Goal: Transaction & Acquisition: Purchase product/service

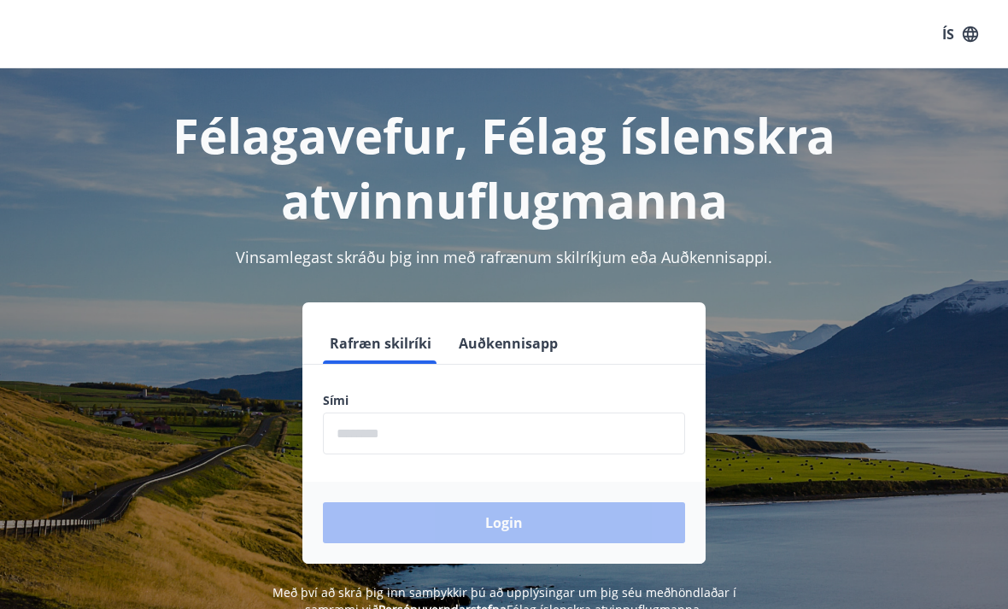
click at [496, 430] on input "phone" at bounding box center [504, 434] width 362 height 42
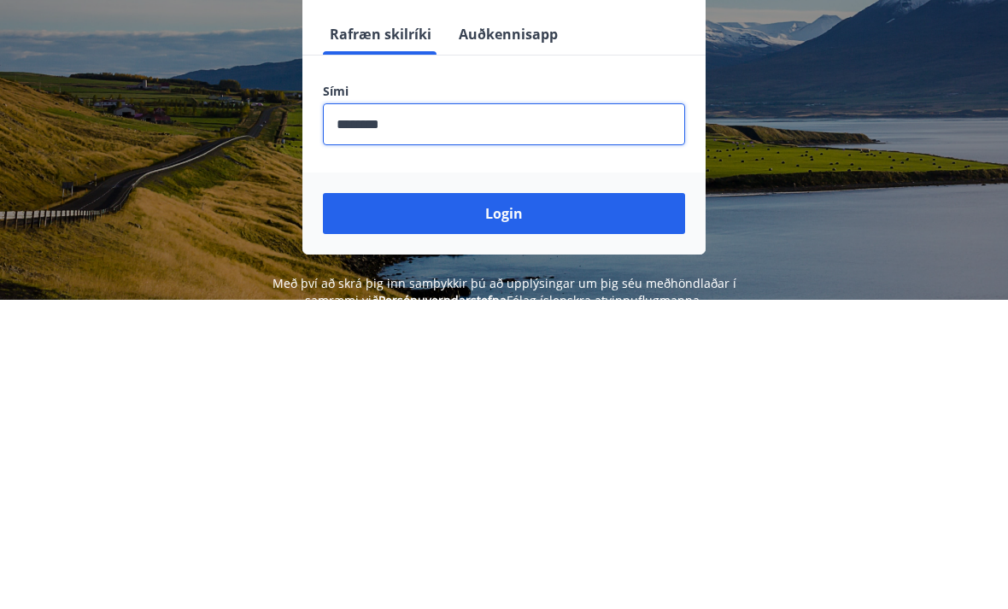
type input "********"
click at [531, 502] on button "Login" at bounding box center [504, 522] width 362 height 41
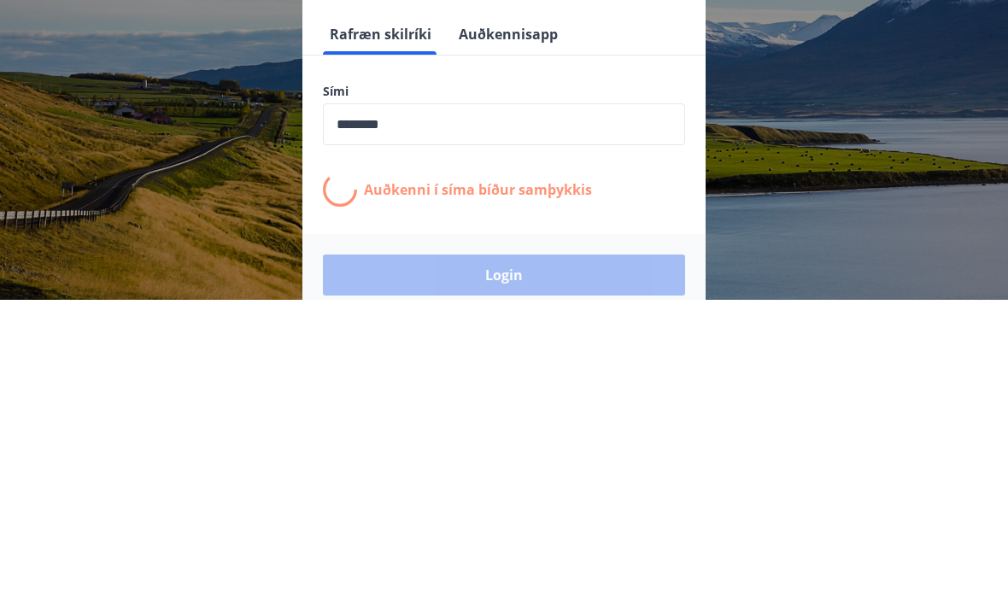
scroll to position [267, 0]
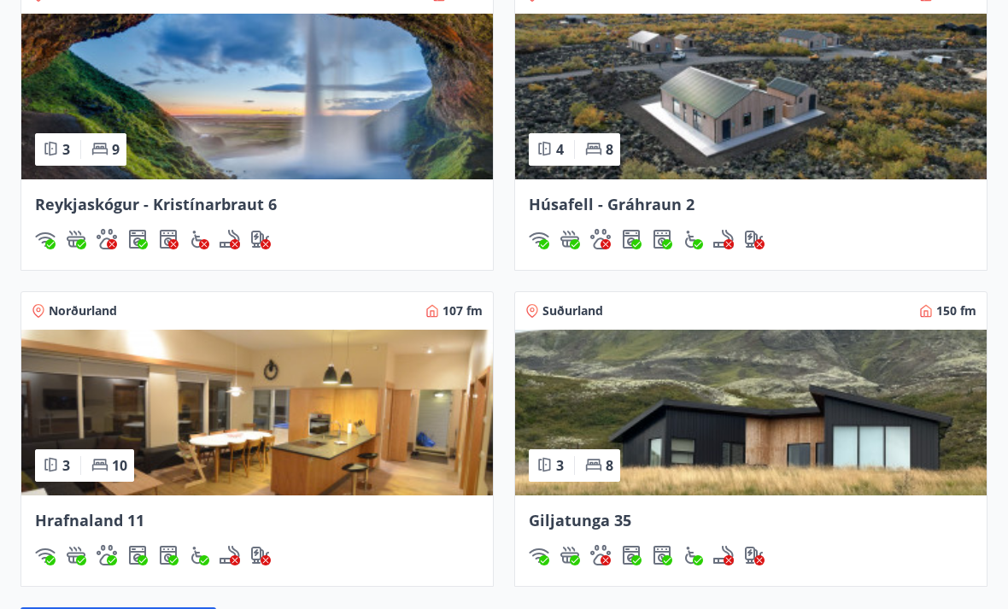
scroll to position [1329, 0]
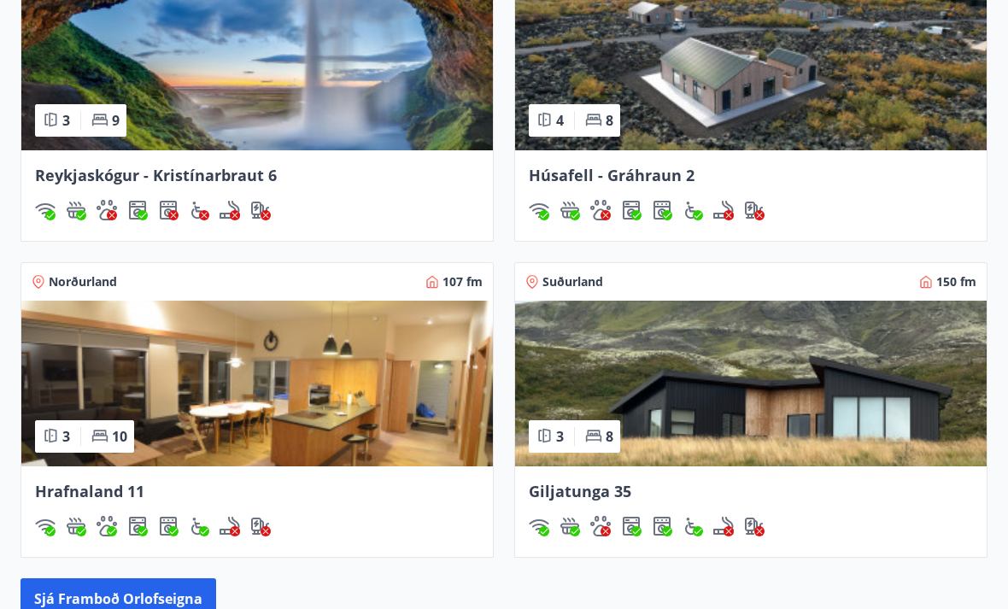
click at [415, 400] on img at bounding box center [257, 385] width 472 height 166
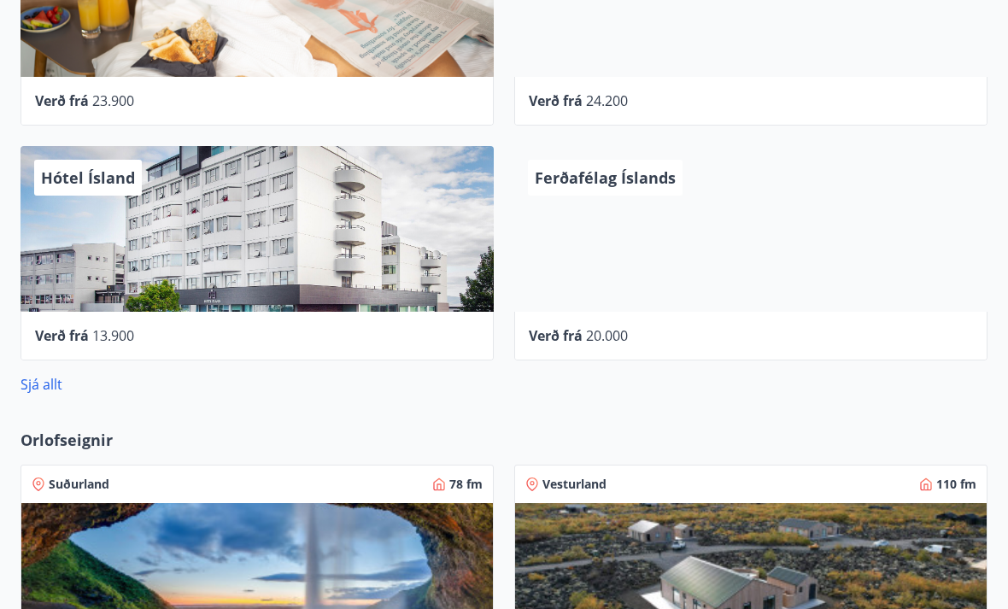
scroll to position [811, 0]
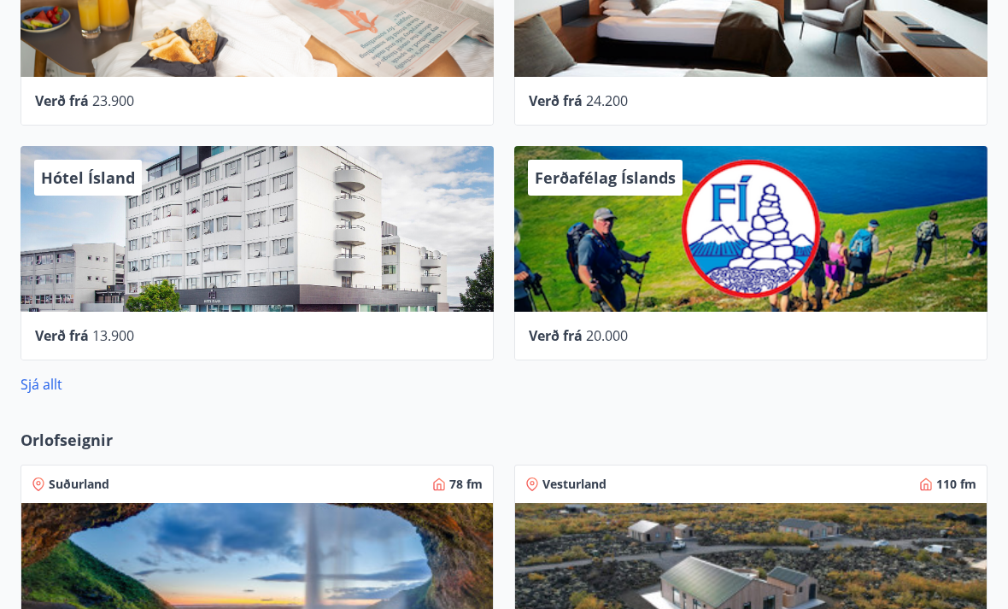
click at [51, 376] on link "Sjá allt" at bounding box center [42, 384] width 42 height 19
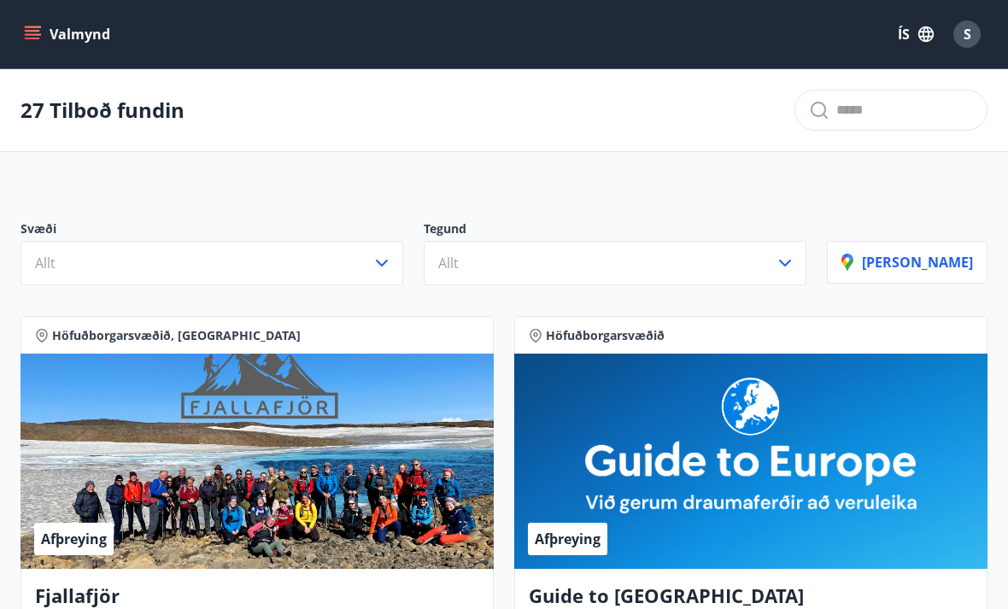
click at [390, 267] on button "Allt" at bounding box center [212, 263] width 383 height 44
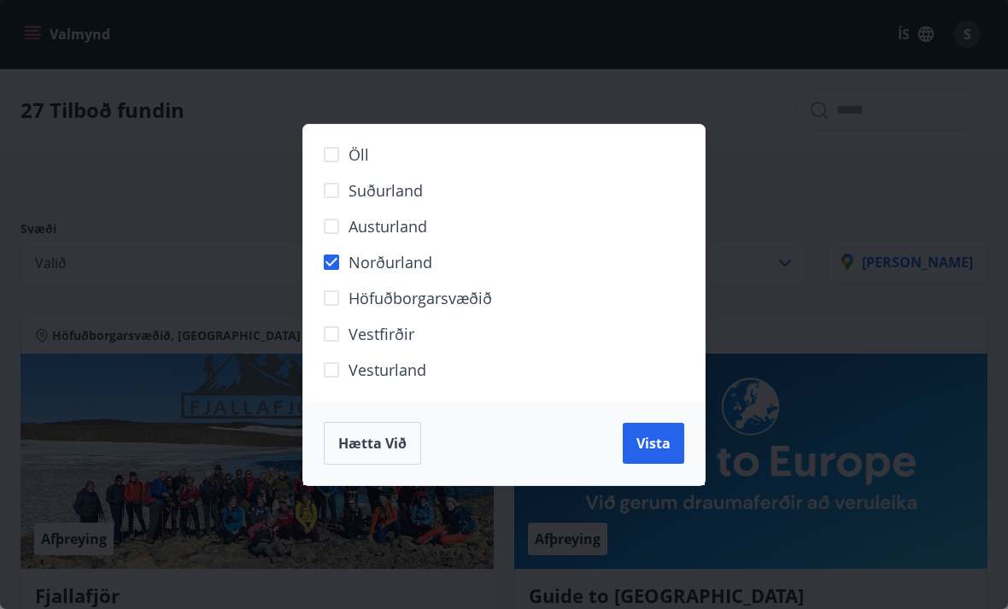
click at [642, 449] on span "Vista" at bounding box center [654, 443] width 34 height 19
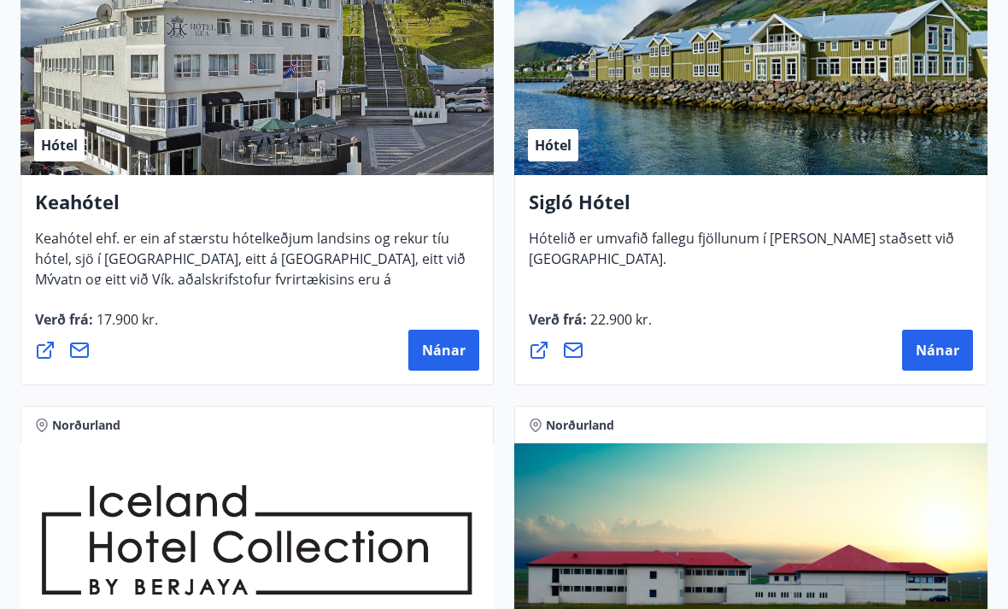
scroll to position [482, 0]
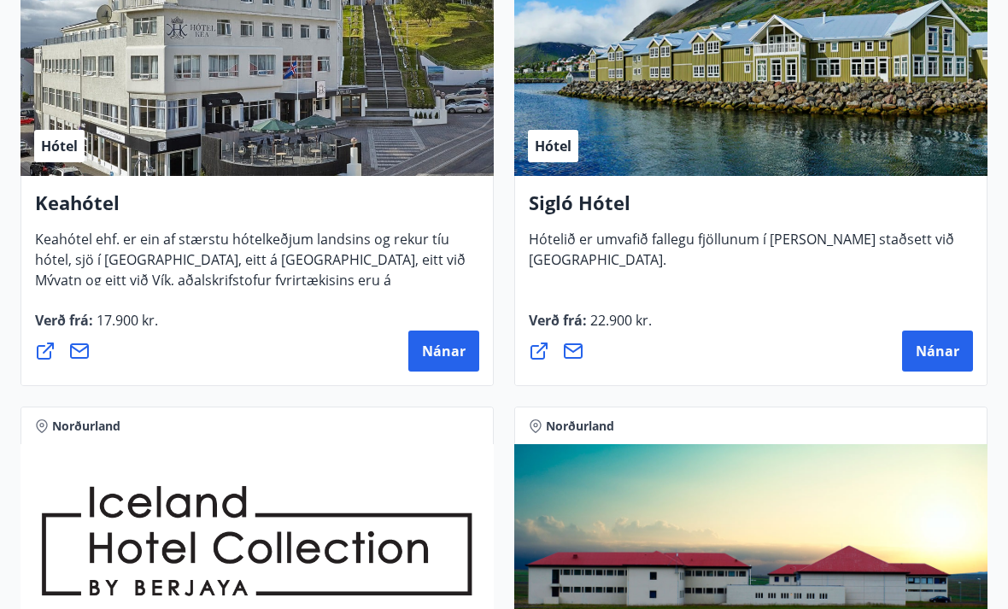
click at [446, 342] on span "Nánar" at bounding box center [444, 351] width 44 height 19
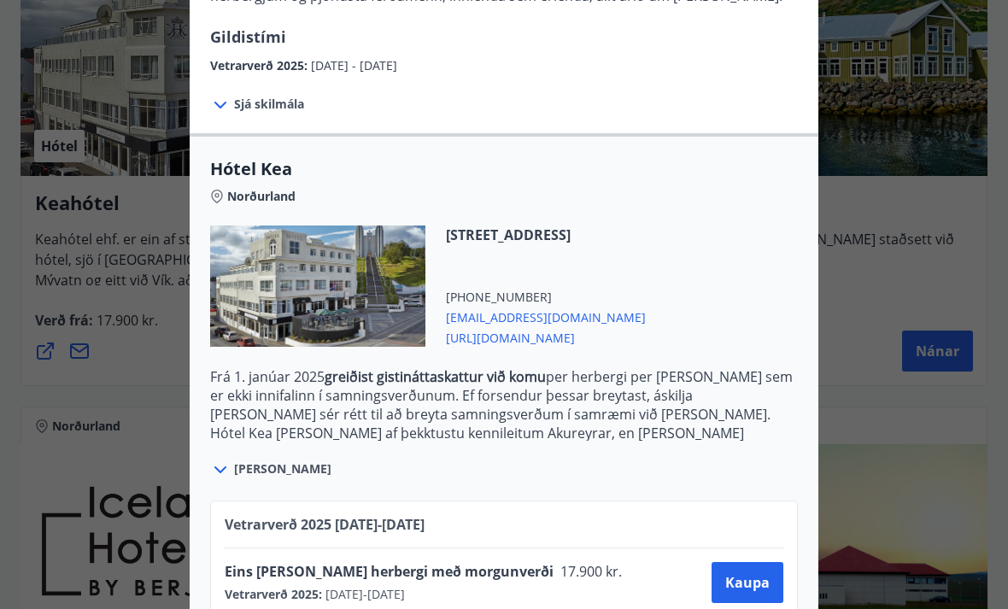
scroll to position [295, 0]
click at [226, 472] on icon at bounding box center [220, 469] width 21 height 21
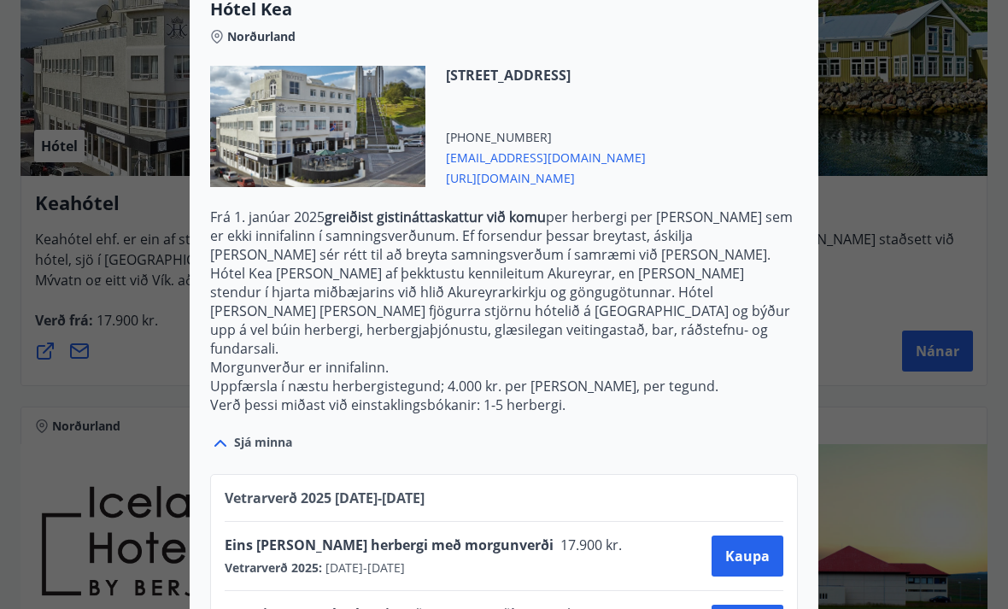
scroll to position [452, 0]
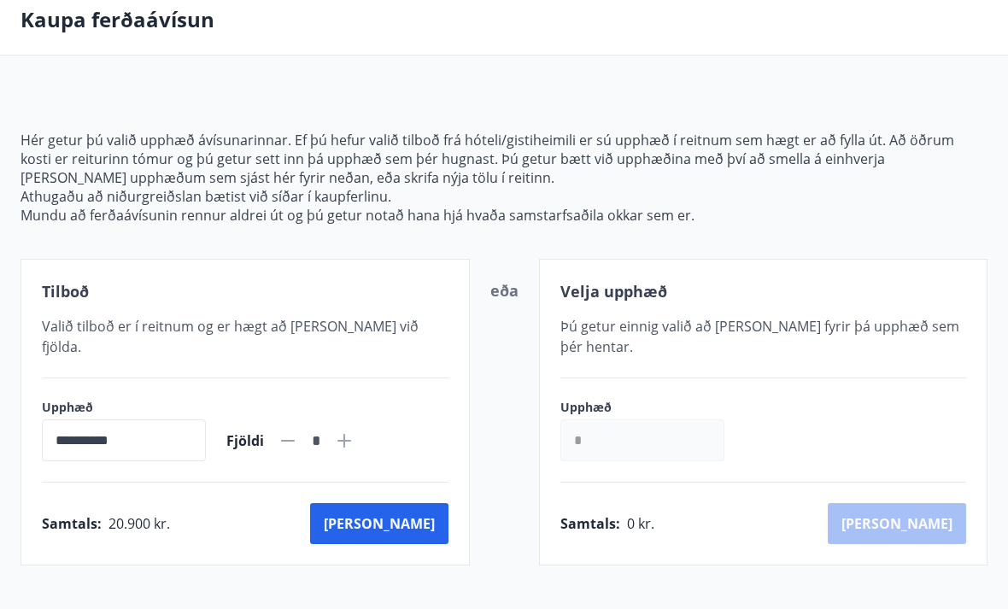
click at [418, 503] on button "[PERSON_NAME]" at bounding box center [379, 523] width 138 height 41
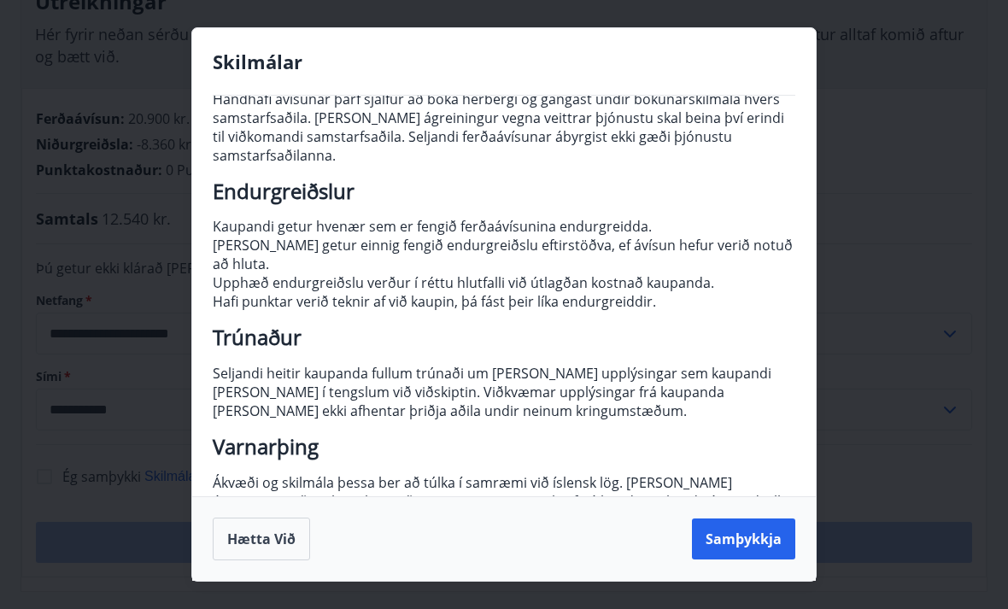
scroll to position [189, 0]
click at [743, 560] on button "Samþykkja" at bounding box center [743, 539] width 103 height 41
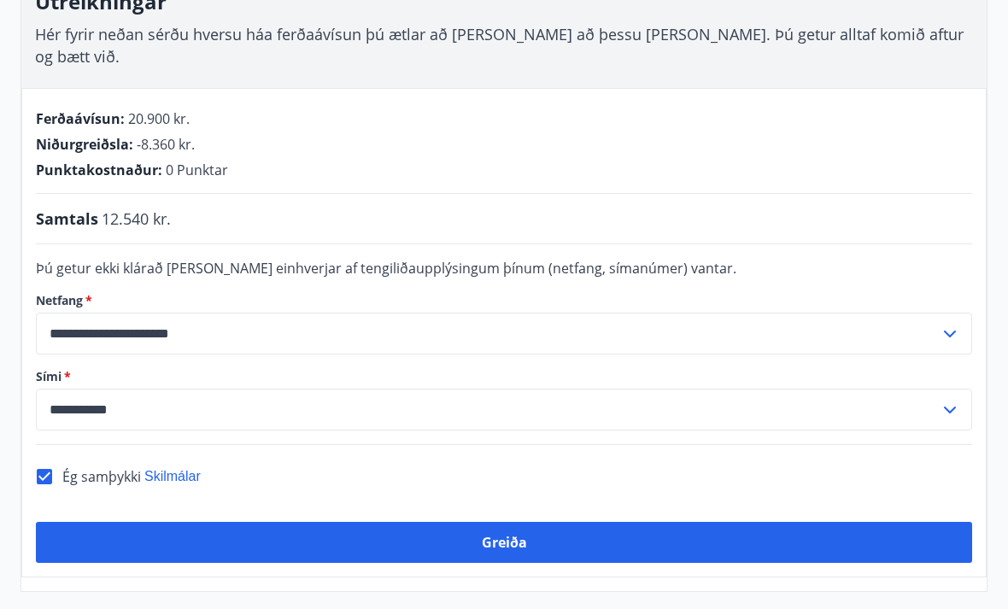
click at [514, 522] on button "Greiða" at bounding box center [504, 542] width 936 height 41
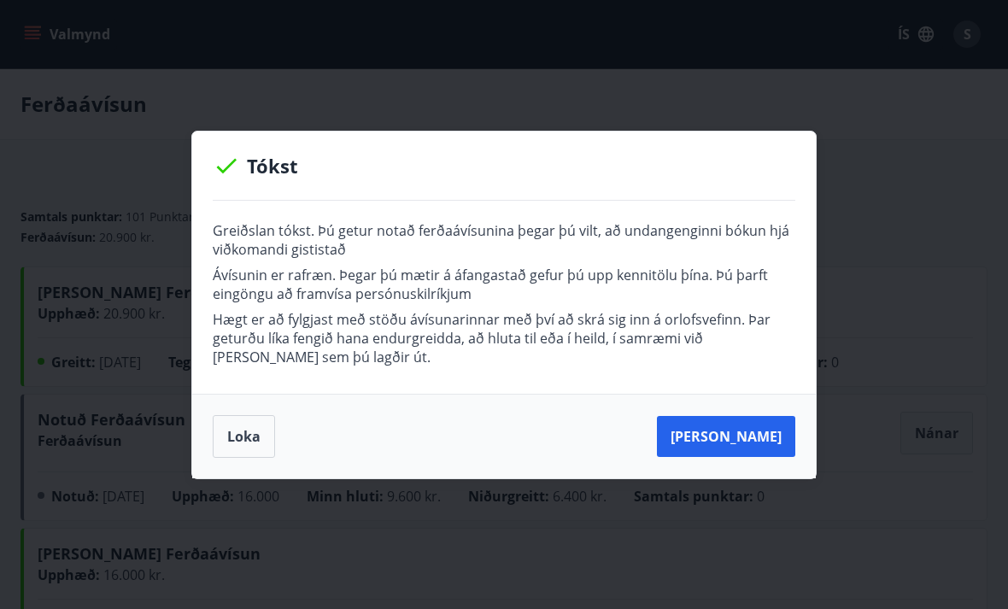
click at [252, 442] on button "Loka" at bounding box center [244, 436] width 62 height 43
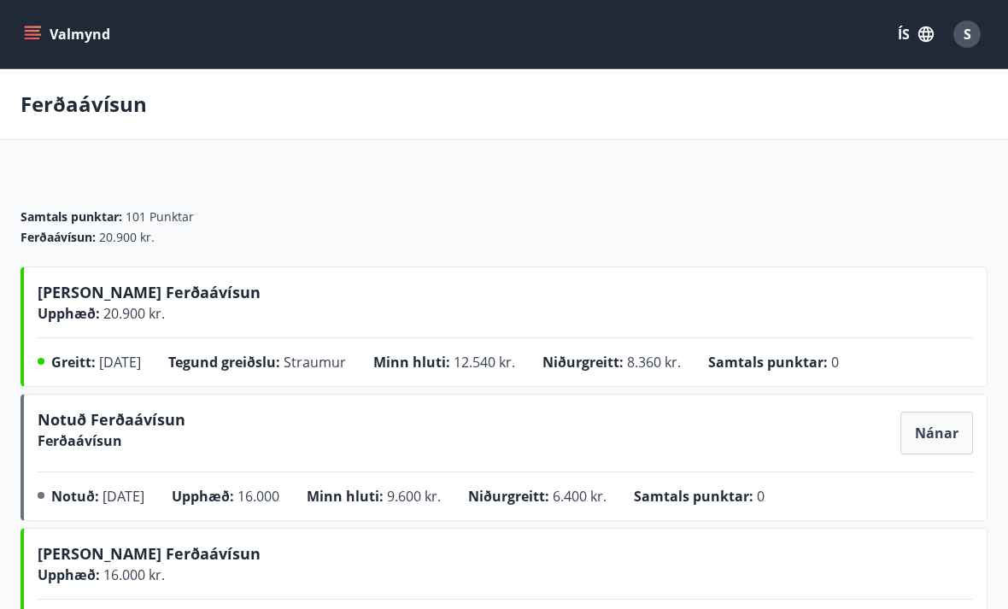
click at [37, 38] on icon "menu" at bounding box center [32, 39] width 15 height 2
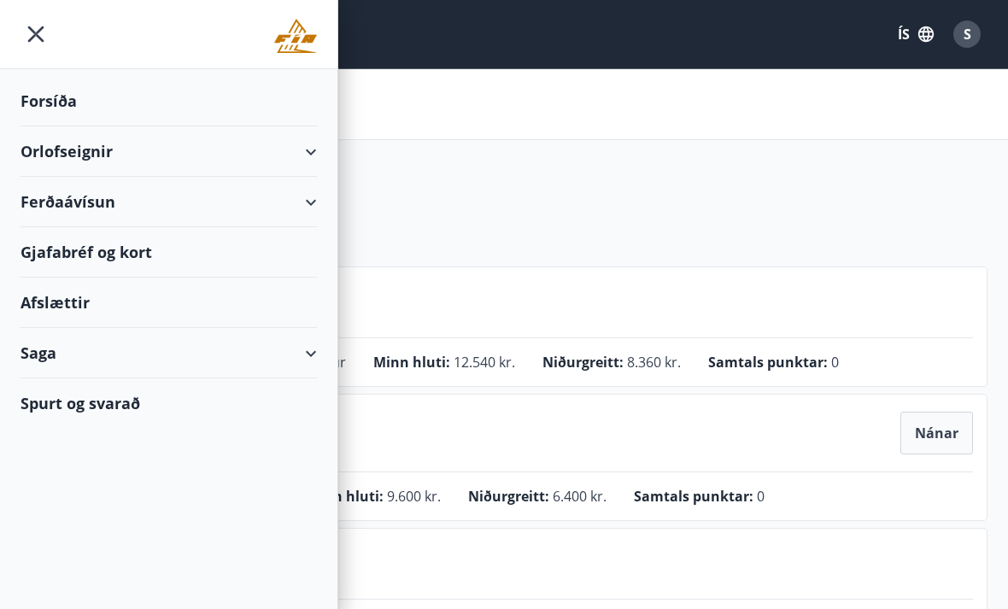
click at [160, 262] on div "Gjafabréf og kort" at bounding box center [169, 252] width 296 height 50
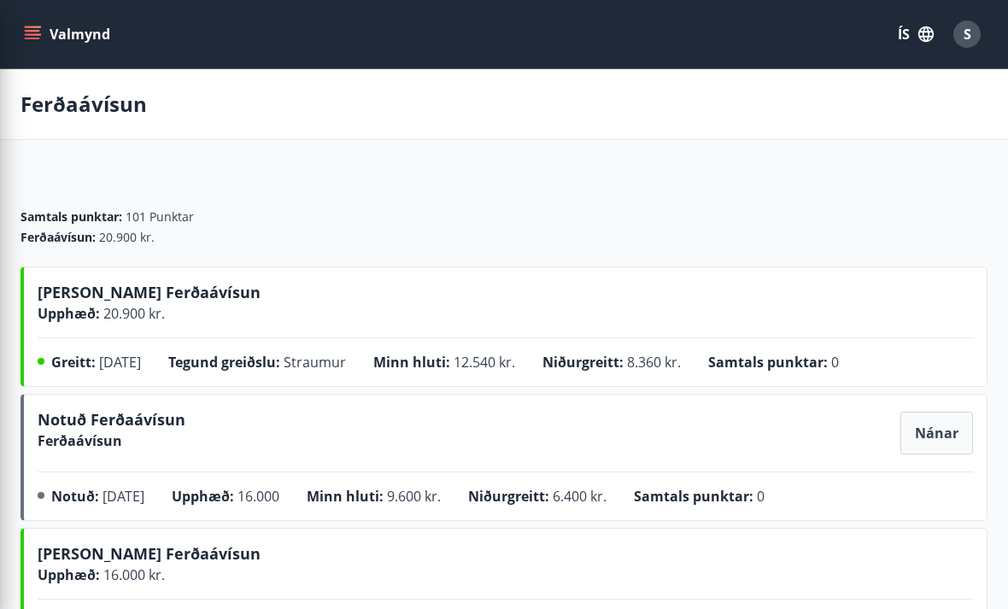
click at [809, 106] on div "Ferðaávísun" at bounding box center [504, 104] width 1008 height 71
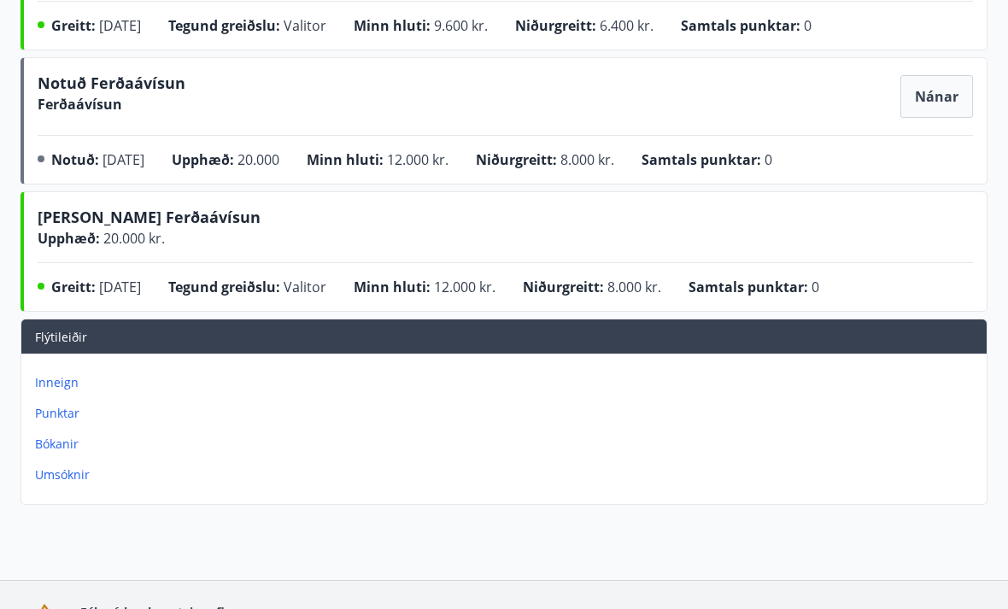
scroll to position [642, 0]
